Goal: Task Accomplishment & Management: Use online tool/utility

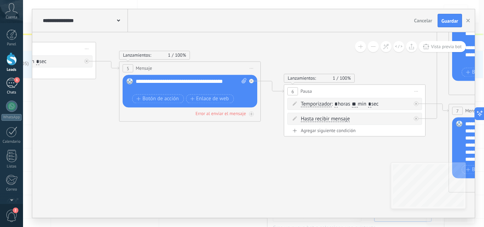
click at [7, 88] on div "1" at bounding box center [11, 83] width 11 height 10
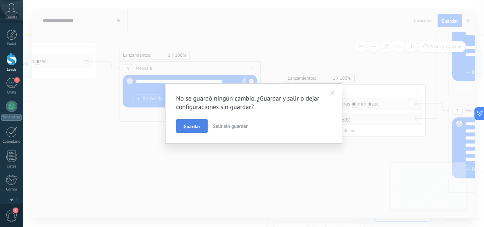
click at [190, 123] on button "Guardar" at bounding box center [192, 125] width 32 height 13
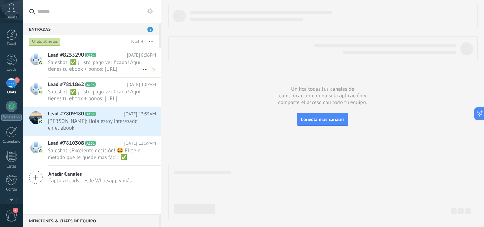
click at [92, 59] on span "Salesbot: ✅ ¡Listo, pago verificado! Aquí tienes tu ebook + bonos: [URL][DOMAIN…" at bounding box center [95, 65] width 95 height 13
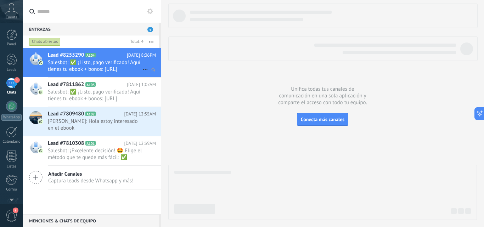
click at [92, 59] on span "Salesbot: ✅ ¡Listo, pago verificado! Aquí tienes tu ebook + bonos: [URL][DOMAIN…" at bounding box center [95, 65] width 95 height 13
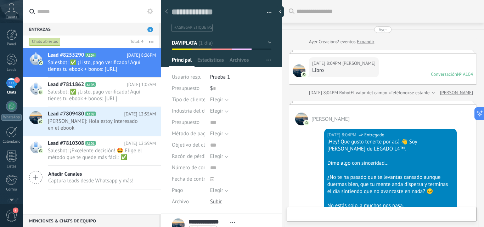
scroll to position [11, 0]
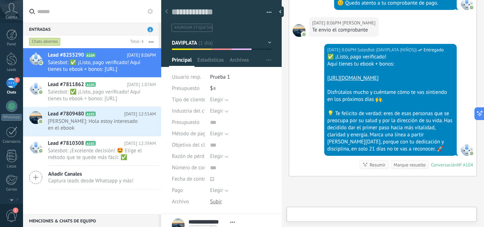
click at [307, 90] on div "[DATE] 8:06PM SalesBot (DAVIPLATA (NIÑOS)) Entregado ✅ ¡Listo, pago verificado!…" at bounding box center [382, 110] width 187 height 132
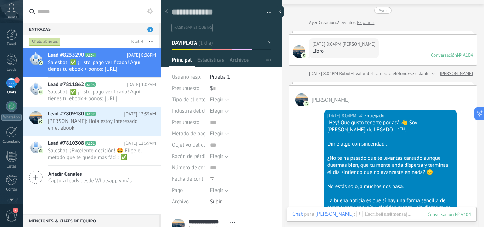
scroll to position [16, 0]
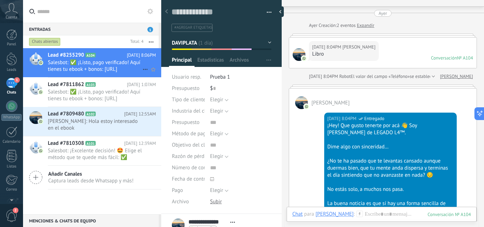
click at [143, 70] on icon at bounding box center [145, 69] width 8 height 8
click at [156, 71] on span "Conversación cerrada" at bounding box center [177, 73] width 48 height 14
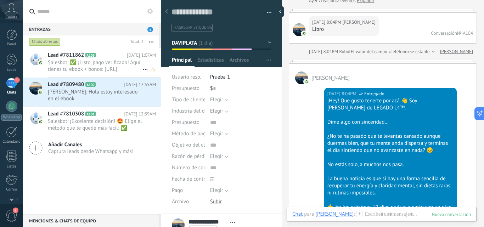
click at [144, 67] on icon at bounding box center [145, 69] width 8 height 8
drag, startPoint x: 114, startPoint y: 59, endPoint x: 103, endPoint y: 62, distance: 12.0
click at [103, 62] on div at bounding box center [242, 113] width 484 height 227
click at [283, 13] on div at bounding box center [282, 11] width 11 height 11
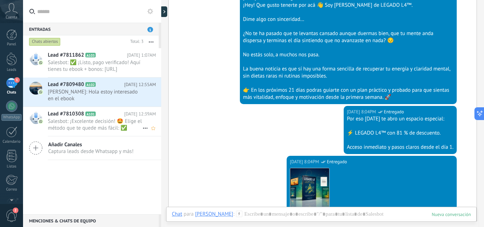
scroll to position [266, 0]
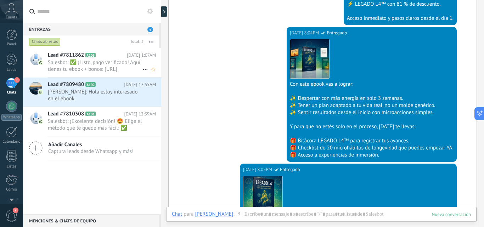
click at [79, 51] on div "Lead #7811862 A103 [DATE] 1:07AM Salesbot: ✅ ¡Listo, pago verificado! Aquí tien…" at bounding box center [104, 62] width 113 height 29
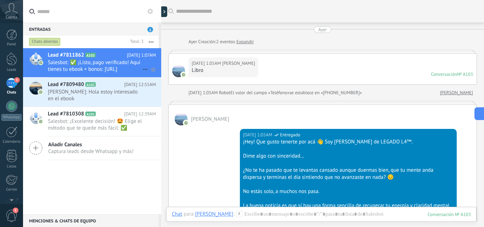
scroll to position [1053, 0]
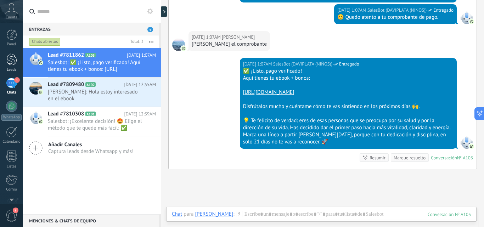
click at [6, 65] on div at bounding box center [11, 58] width 11 height 13
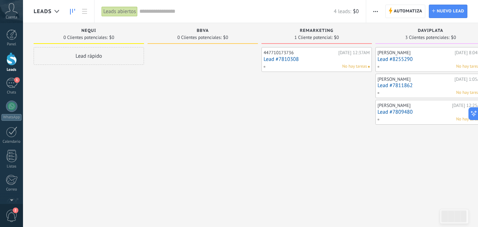
click at [439, 62] on link "Lead #8255290" at bounding box center [431, 59] width 106 height 6
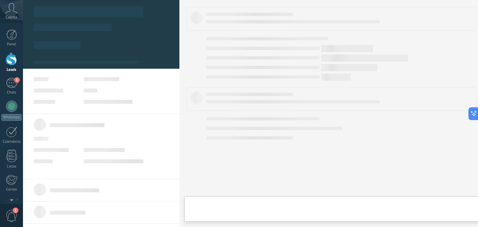
click at [439, 62] on body ".abccls-1,.abccls-2{fill-rule:evenodd}.abccls-2{fill:#fff} .abfcls-1{fill:none}…" at bounding box center [239, 113] width 478 height 227
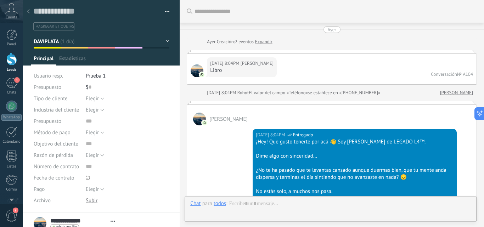
type textarea "**********"
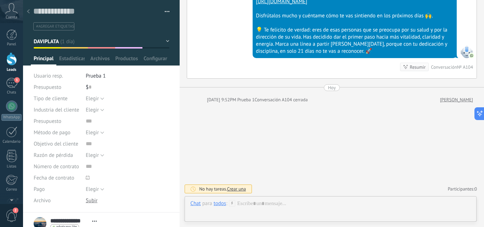
scroll to position [102, 0]
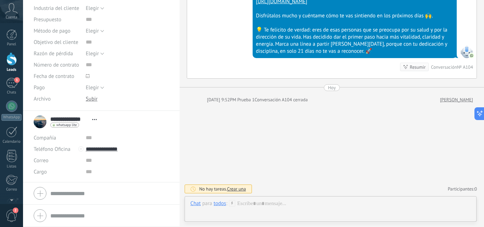
click at [93, 121] on span "Abrir detalle Copie el nombre Desatar Contacto principal" at bounding box center [95, 119] width 12 height 5
click at [115, 155] on div "Desatar" at bounding box center [117, 153] width 56 height 12
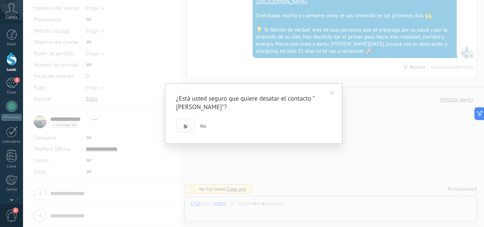
click at [182, 130] on button "Si" at bounding box center [185, 125] width 19 height 13
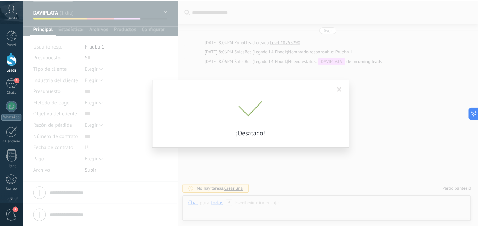
scroll to position [0, 0]
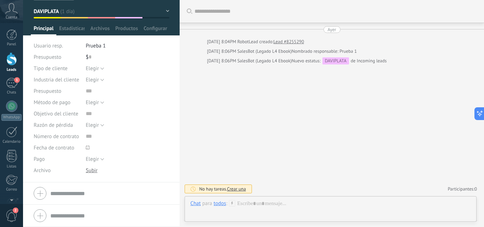
click at [9, 65] on div at bounding box center [11, 58] width 11 height 13
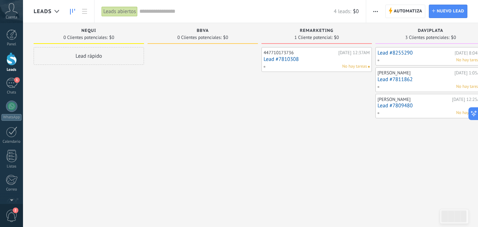
click at [311, 66] on div "No hay tareas" at bounding box center [315, 66] width 104 height 6
click at [8, 82] on div "1" at bounding box center [11, 83] width 11 height 10
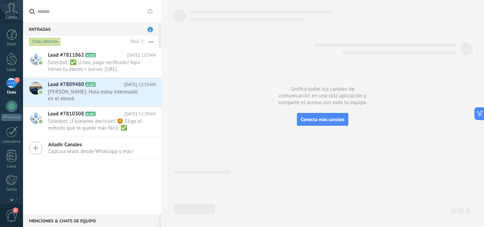
click at [41, 41] on div "Chats abiertos" at bounding box center [45, 42] width 32 height 8
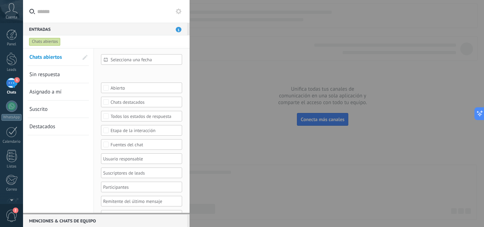
click at [41, 41] on div "Chats abiertos" at bounding box center [45, 42] width 32 height 8
click at [13, 54] on div at bounding box center [11, 58] width 11 height 13
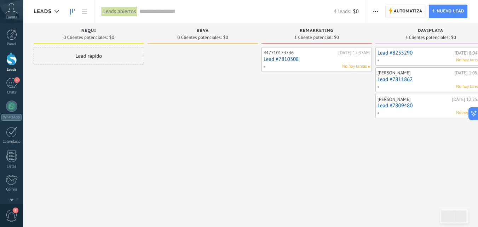
click at [406, 11] on span "Automatiza" at bounding box center [408, 11] width 29 height 13
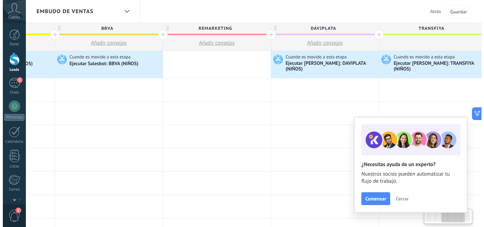
scroll to position [0, 302]
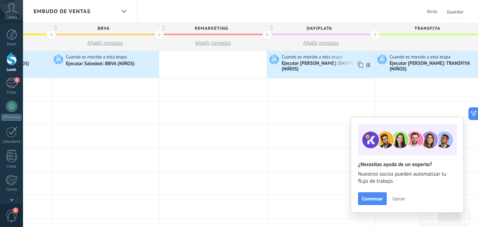
click at [310, 67] on div "Ejecutar [PERSON_NAME]: DAVIPLATA (NIÑOS)" at bounding box center [327, 67] width 91 height 12
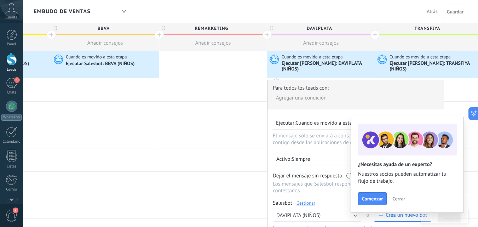
click at [309, 200] on link "Gestionar" at bounding box center [306, 203] width 19 height 6
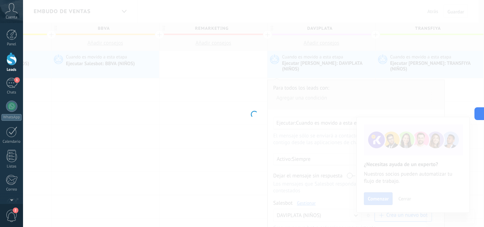
type input "**********"
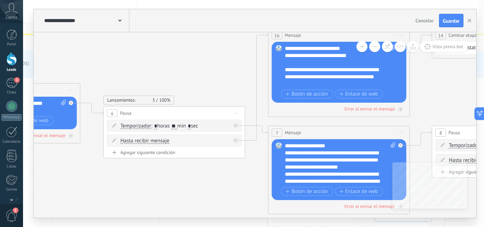
click at [155, 152] on div "Agregar siguiente condición" at bounding box center [174, 152] width 135 height 6
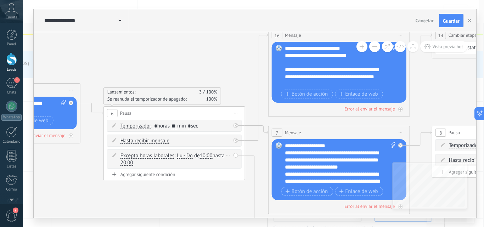
click at [227, 155] on icon at bounding box center [228, 155] width 4 height 1
click at [233, 163] on div "Borrar" at bounding box center [239, 165] width 32 height 12
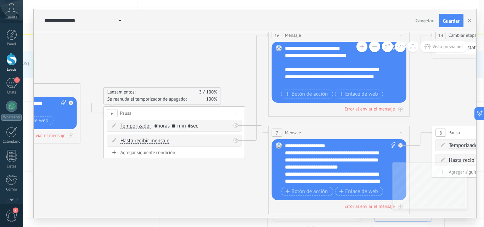
click at [239, 112] on span "Iniciar vista previa aquí Cambiar nombre Duplicar [GEOGRAPHIC_DATA]" at bounding box center [235, 113] width 11 height 10
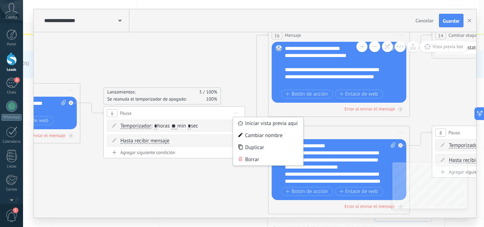
click at [202, 195] on icon at bounding box center [49, 114] width 2050 height 587
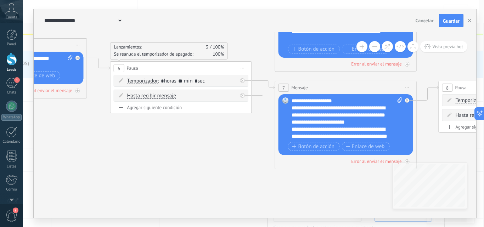
drag, startPoint x: 99, startPoint y: 180, endPoint x: 218, endPoint y: 135, distance: 127.2
click at [218, 135] on icon at bounding box center [56, 69] width 2050 height 587
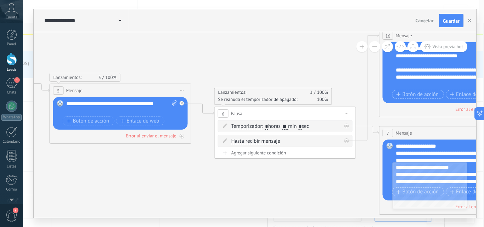
drag, startPoint x: 212, startPoint y: 142, endPoint x: 317, endPoint y: 187, distance: 113.5
click at [317, 187] on icon at bounding box center [160, 115] width 2050 height 587
click at [184, 104] on div at bounding box center [184, 101] width 8 height 8
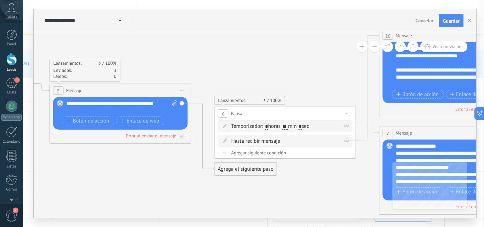
click at [225, 173] on div "Agrega el siguiente paso" at bounding box center [246, 169] width 62 height 12
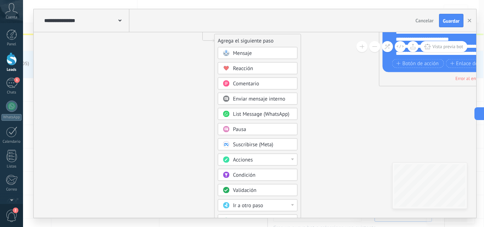
click at [230, 189] on span at bounding box center [226, 190] width 14 height 6
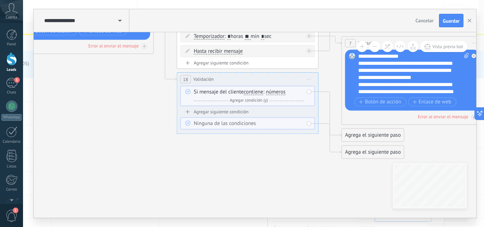
click at [276, 90] on span "números" at bounding box center [276, 92] width 20 height 6
click at [276, 90] on button "números" at bounding box center [306, 92] width 89 height 13
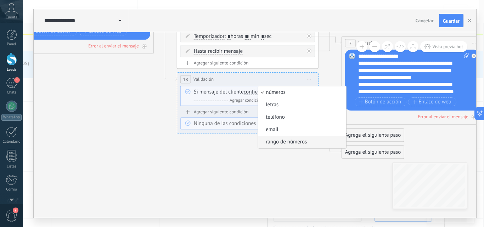
click at [286, 137] on li "rango de números" at bounding box center [302, 142] width 88 height 12
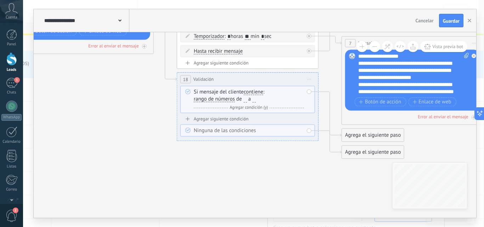
click at [222, 99] on span "rango de números" at bounding box center [214, 99] width 41 height 6
click at [222, 99] on button "rango de números" at bounding box center [234, 99] width 89 height 13
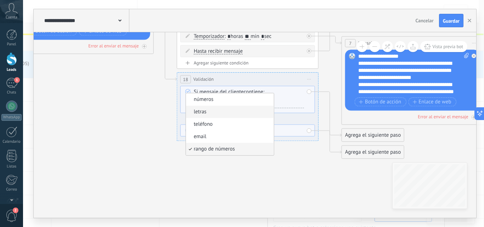
click at [236, 107] on li "letras" at bounding box center [230, 112] width 88 height 12
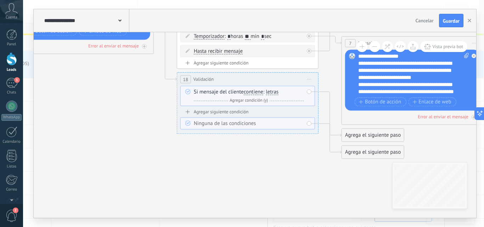
click at [262, 101] on span "Agregar condición (y)" at bounding box center [249, 100] width 42 height 5
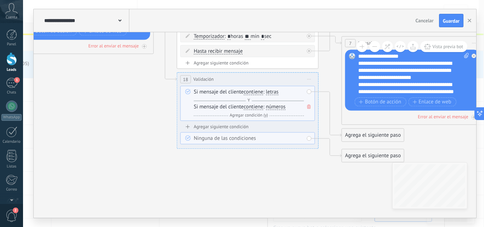
click at [203, 127] on div "Agregar siguiente condición" at bounding box center [247, 127] width 135 height 6
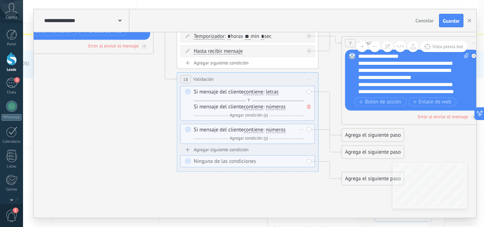
click at [258, 130] on span "contiene" at bounding box center [253, 130] width 19 height 6
click at [258, 130] on button "contiene" at bounding box center [284, 130] width 89 height 13
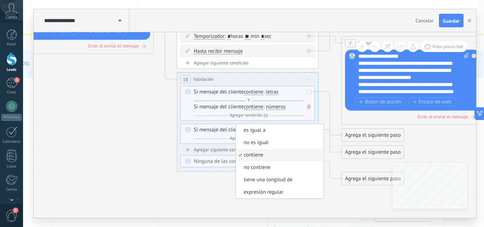
click at [208, 174] on icon at bounding box center [123, 47] width 2050 height 631
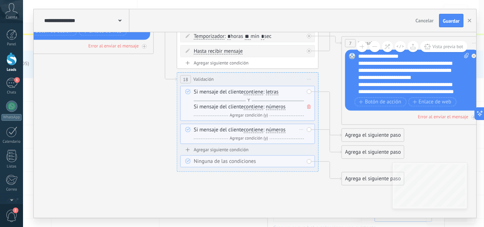
click at [275, 132] on span "números" at bounding box center [276, 130] width 20 height 6
click at [275, 132] on button "números" at bounding box center [306, 130] width 89 height 13
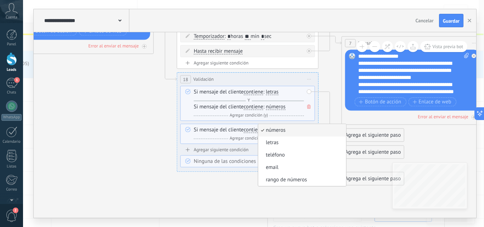
click at [239, 188] on icon at bounding box center [123, 47] width 2050 height 631
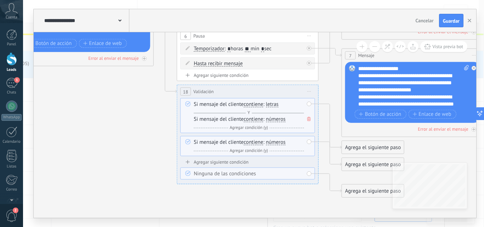
click at [307, 91] on span "Iniciar vista previa aquí Cambiar nombre Duplicar [GEOGRAPHIC_DATA]" at bounding box center [308, 91] width 11 height 10
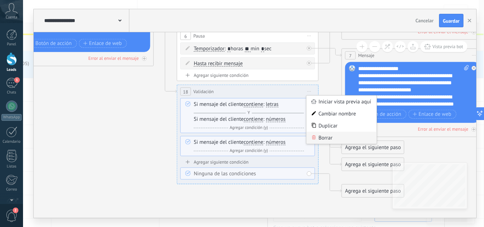
click at [320, 143] on div "Borrar" at bounding box center [341, 138] width 70 height 12
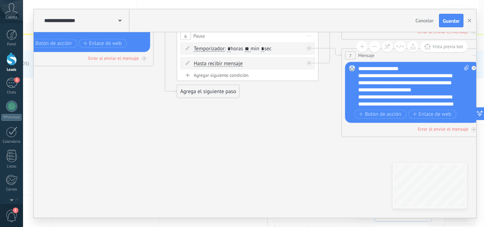
click at [222, 96] on div "Agrega el siguiente paso" at bounding box center [208, 92] width 62 height 12
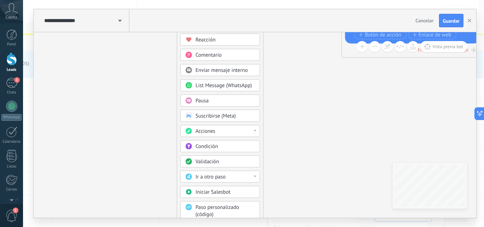
click at [239, 176] on div "Ir a otro paso" at bounding box center [224, 177] width 59 height 7
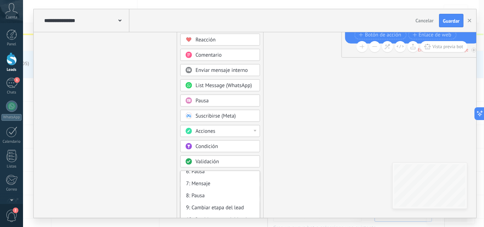
scroll to position [60, 0]
click at [235, 158] on div "Validación" at bounding box center [224, 161] width 59 height 7
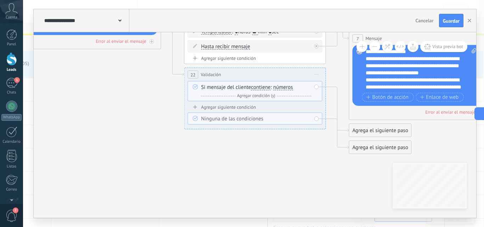
click at [313, 75] on span "Iniciar vista previa aquí Cambiar nombre Duplicar [GEOGRAPHIC_DATA]" at bounding box center [316, 74] width 11 height 10
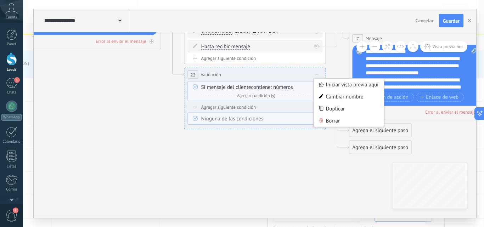
click at [269, 143] on icon at bounding box center [130, 29] width 2050 height 604
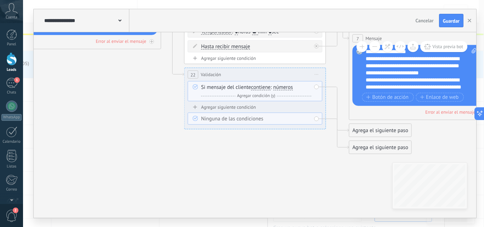
click at [272, 96] on span "Agregar condición (y)" at bounding box center [256, 95] width 42 height 5
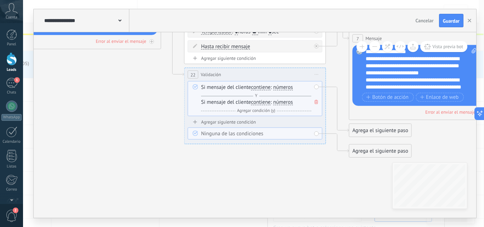
click at [283, 103] on span "números" at bounding box center [283, 102] width 20 height 6
click at [283, 103] on button "números" at bounding box center [313, 102] width 89 height 13
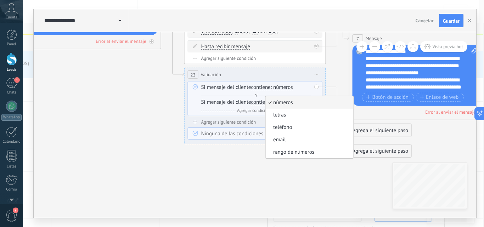
click at [281, 90] on span "números" at bounding box center [283, 88] width 20 height 6
click at [281, 90] on button "números" at bounding box center [313, 87] width 89 height 13
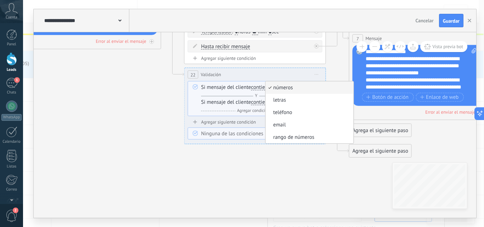
click at [275, 174] on icon at bounding box center [130, 29] width 2050 height 604
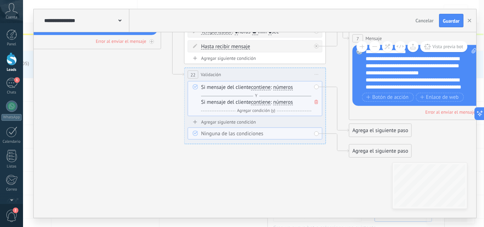
click at [316, 103] on icon at bounding box center [316, 102] width 4 height 4
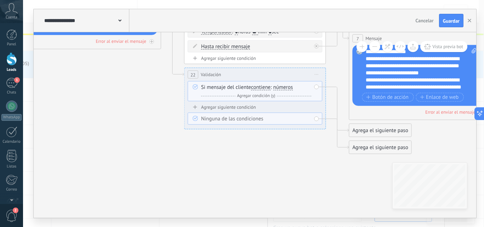
click at [315, 71] on span "Iniciar vista previa aquí Cambiar nombre Duplicar [GEOGRAPHIC_DATA]" at bounding box center [316, 74] width 11 height 10
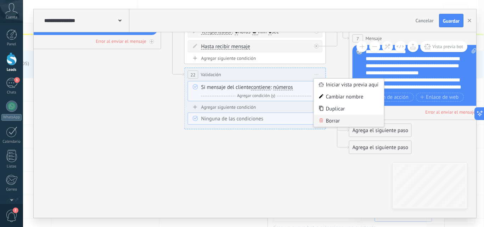
click at [330, 117] on div "Borrar" at bounding box center [349, 121] width 70 height 12
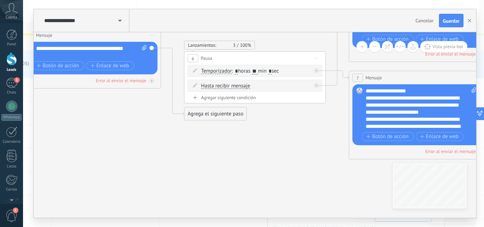
click at [233, 110] on div "Agrega el siguiente paso" at bounding box center [215, 114] width 62 height 12
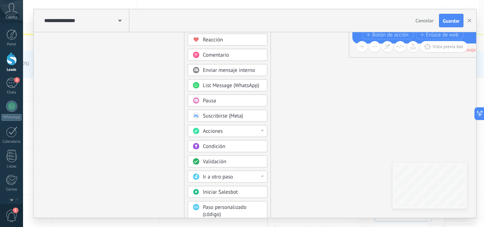
click at [226, 211] on div "Paso personalizado (código)" at bounding box center [232, 211] width 59 height 14
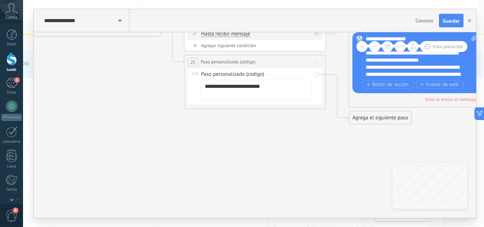
click at [316, 62] on span "Iniciar vista previa aquí Cambiar nombre Duplicar [GEOGRAPHIC_DATA]" at bounding box center [316, 62] width 11 height 10
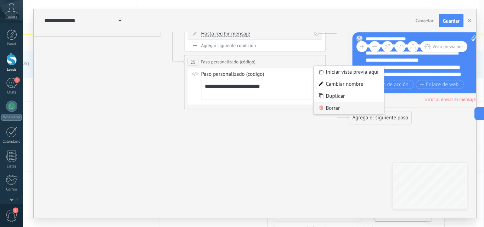
click at [335, 108] on div "Borrar" at bounding box center [349, 108] width 70 height 12
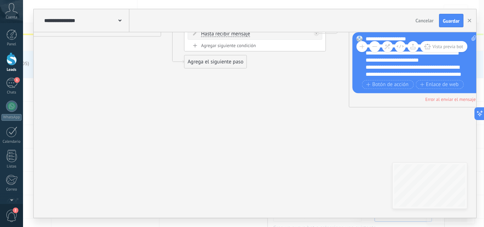
click at [231, 67] on div "Agrega el siguiente paso" at bounding box center [215, 62] width 62 height 12
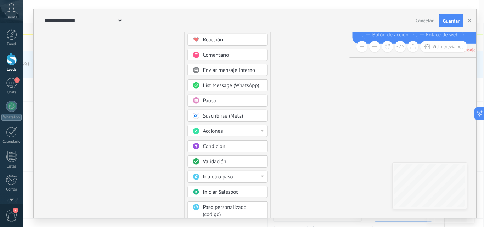
click at [240, 81] on div "List Message (WhatsApp)" at bounding box center [228, 85] width 80 height 12
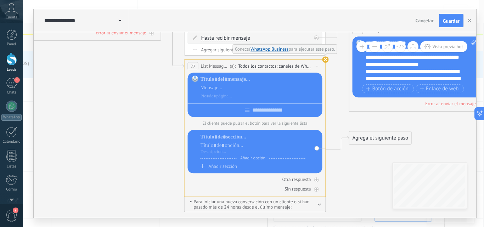
click at [323, 61] on use at bounding box center [325, 59] width 6 height 6
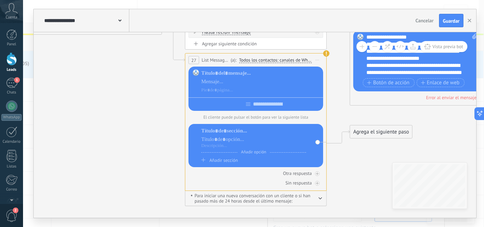
click at [314, 59] on span "Iniciar vista previa aquí Cambiar nombre Duplicar [GEOGRAPHIC_DATA]" at bounding box center [317, 60] width 11 height 10
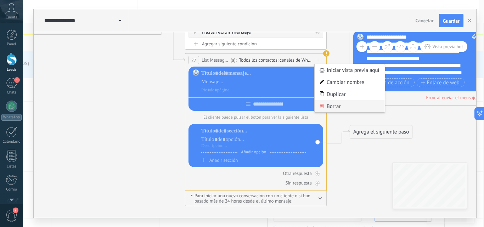
click at [329, 104] on div "Borrar" at bounding box center [349, 106] width 70 height 12
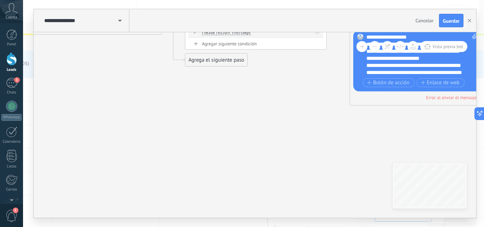
click at [242, 63] on div "Agrega el siguiente paso" at bounding box center [216, 60] width 62 height 12
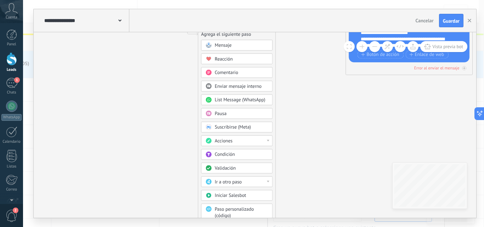
click at [235, 139] on div "Acciones" at bounding box center [241, 141] width 53 height 6
click at [254, 123] on div "Suscribirse (Meta)" at bounding box center [237, 127] width 72 height 11
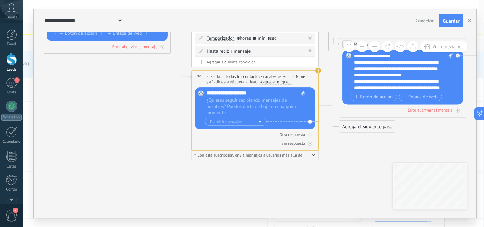
click at [307, 76] on span "Iniciar vista previa aquí Cambiar nombre Duplicar [GEOGRAPHIC_DATA]" at bounding box center [310, 76] width 10 height 9
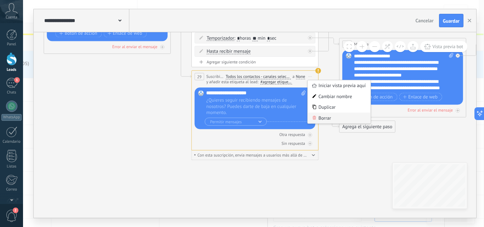
click at [316, 121] on div "Borrar" at bounding box center [338, 118] width 63 height 11
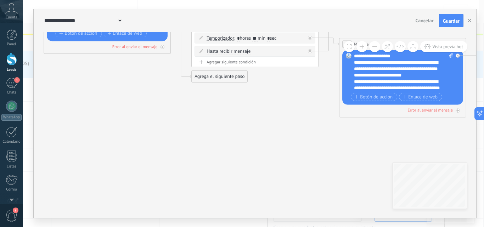
click at [233, 79] on div "Agrega el siguiente paso" at bounding box center [220, 76] width 56 height 11
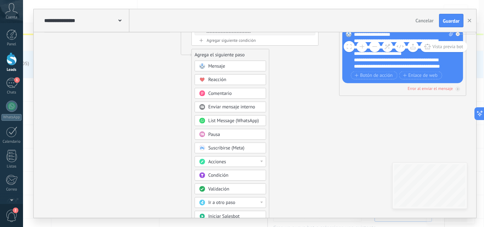
click at [226, 135] on div "Pausa" at bounding box center [234, 134] width 53 height 6
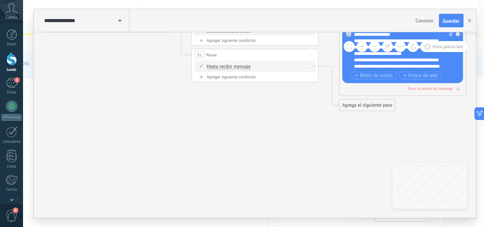
click at [235, 68] on span "Hasta recibir mensaje" at bounding box center [228, 66] width 44 height 5
click at [235, 68] on button "Hasta recibir mensaje" at bounding box center [242, 66] width 79 height 11
click at [240, 133] on icon at bounding box center [143, 6] width 1838 height 526
click at [233, 78] on div "Agregar siguiente condición" at bounding box center [254, 76] width 121 height 5
click at [305, 65] on div "Borrar" at bounding box center [303, 66] width 7 height 9
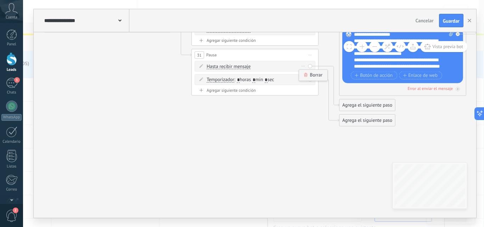
click at [314, 79] on div "Borrar" at bounding box center [313, 75] width 28 height 11
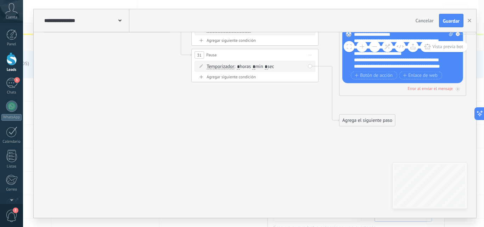
click at [310, 55] on icon at bounding box center [309, 55] width 3 height 1
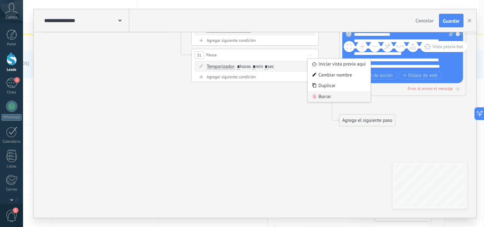
click at [324, 93] on div "Borrar" at bounding box center [338, 96] width 63 height 11
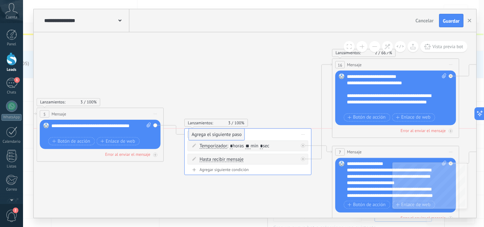
drag, startPoint x: 228, startPoint y: 184, endPoint x: 233, endPoint y: 132, distance: 52.6
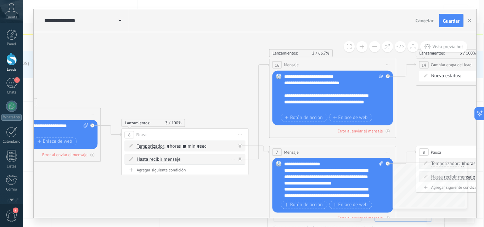
click at [129, 157] on icon at bounding box center [131, 159] width 4 height 4
click at [131, 161] on icon at bounding box center [131, 159] width 4 height 4
click at [141, 171] on div "Agregar siguiente condición" at bounding box center [185, 169] width 121 height 5
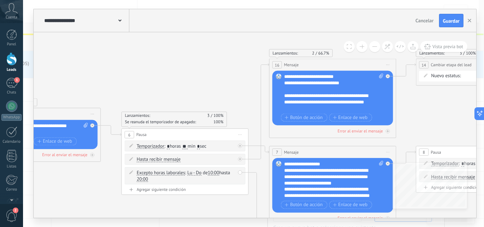
click at [163, 186] on div "Temporizador Temporizador Excepto horas laborales Hasta que se abrió el video H…" at bounding box center [185, 164] width 121 height 46
click at [163, 188] on div "Agregar siguiente condición" at bounding box center [185, 189] width 121 height 5
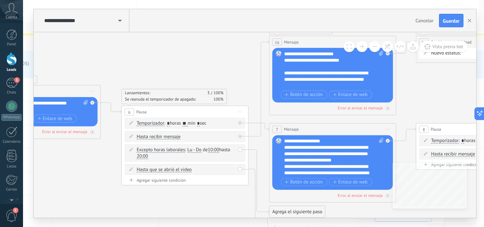
click at [162, 179] on div "Agregar siguiente condición" at bounding box center [185, 179] width 121 height 5
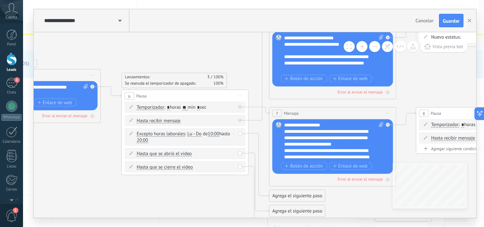
click at [232, 130] on div "Borrar" at bounding box center [232, 133] width 7 height 9
click at [233, 143] on div "Borrar" at bounding box center [243, 142] width 28 height 11
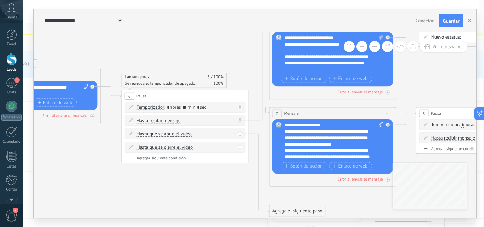
click at [233, 131] on div "Borrar" at bounding box center [232, 133] width 7 height 9
click at [240, 140] on div "Borrar" at bounding box center [243, 142] width 28 height 11
click at [233, 137] on div "Borrar" at bounding box center [232, 133] width 7 height 9
click at [237, 143] on icon at bounding box center [235, 143] width 3 height 4
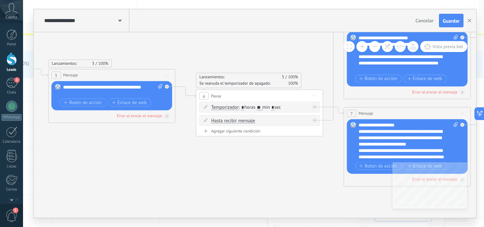
click at [307, 147] on icon at bounding box center [147, 112] width 1838 height 557
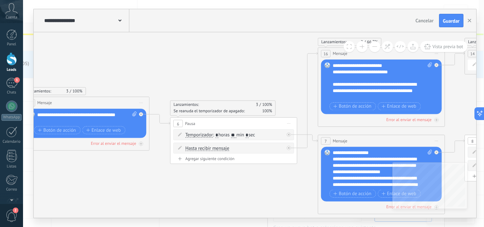
drag, startPoint x: 300, startPoint y: 158, endPoint x: 274, endPoint y: 185, distance: 37.8
click at [274, 185] on icon at bounding box center [122, 140] width 1838 height 557
